Goal: Task Accomplishment & Management: Use online tool/utility

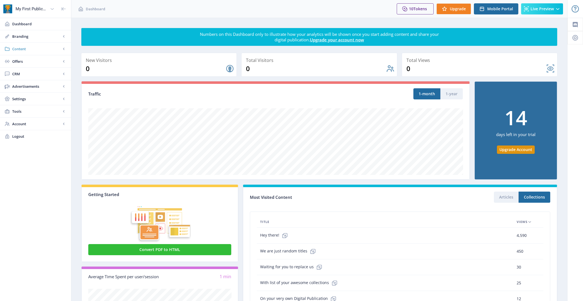
click at [24, 46] on span "Content" at bounding box center [36, 49] width 49 height 6
click at [41, 72] on span "Collections" at bounding box center [42, 74] width 48 height 6
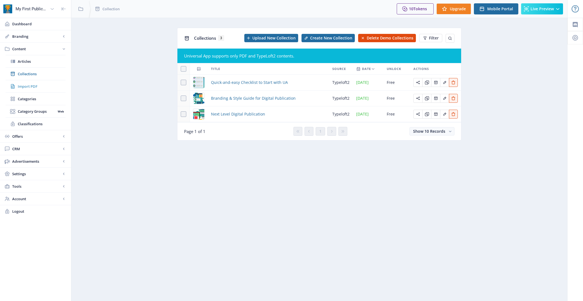
click at [43, 84] on span "Import PDF" at bounding box center [42, 87] width 48 height 6
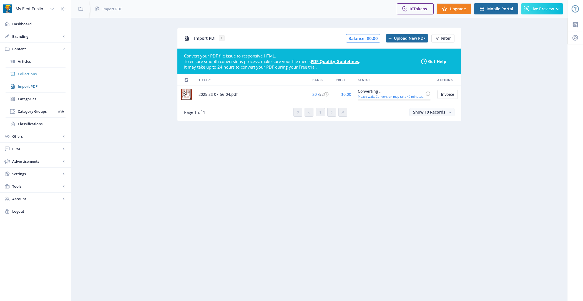
click at [37, 75] on span "Collections" at bounding box center [42, 74] width 48 height 6
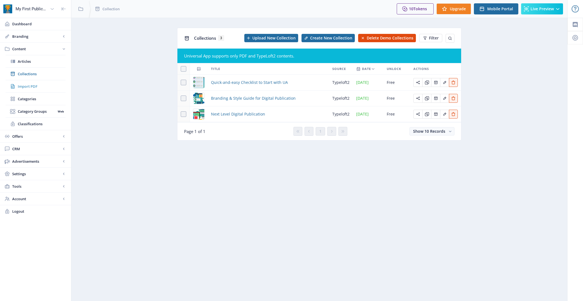
click at [38, 85] on span "Import PDF" at bounding box center [42, 87] width 48 height 6
